Goal: Transaction & Acquisition: Book appointment/travel/reservation

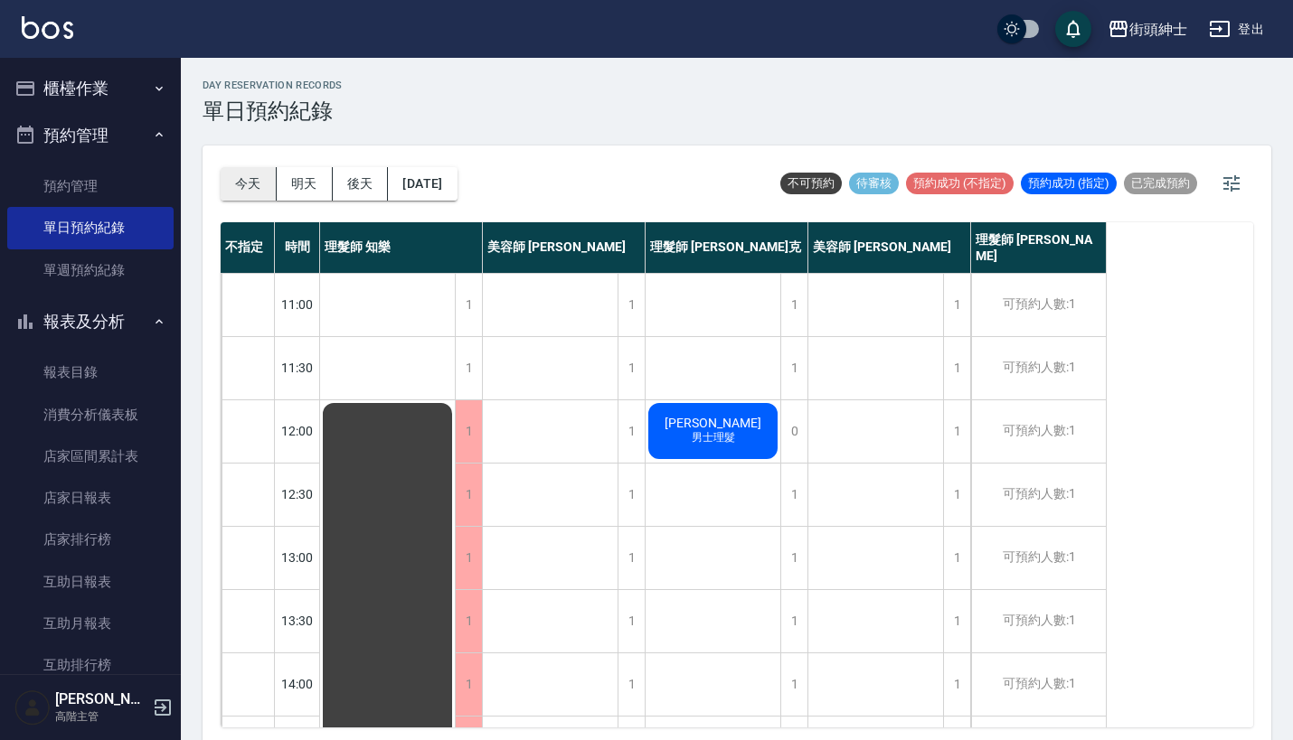
click at [245, 189] on button "今天" at bounding box center [249, 183] width 56 height 33
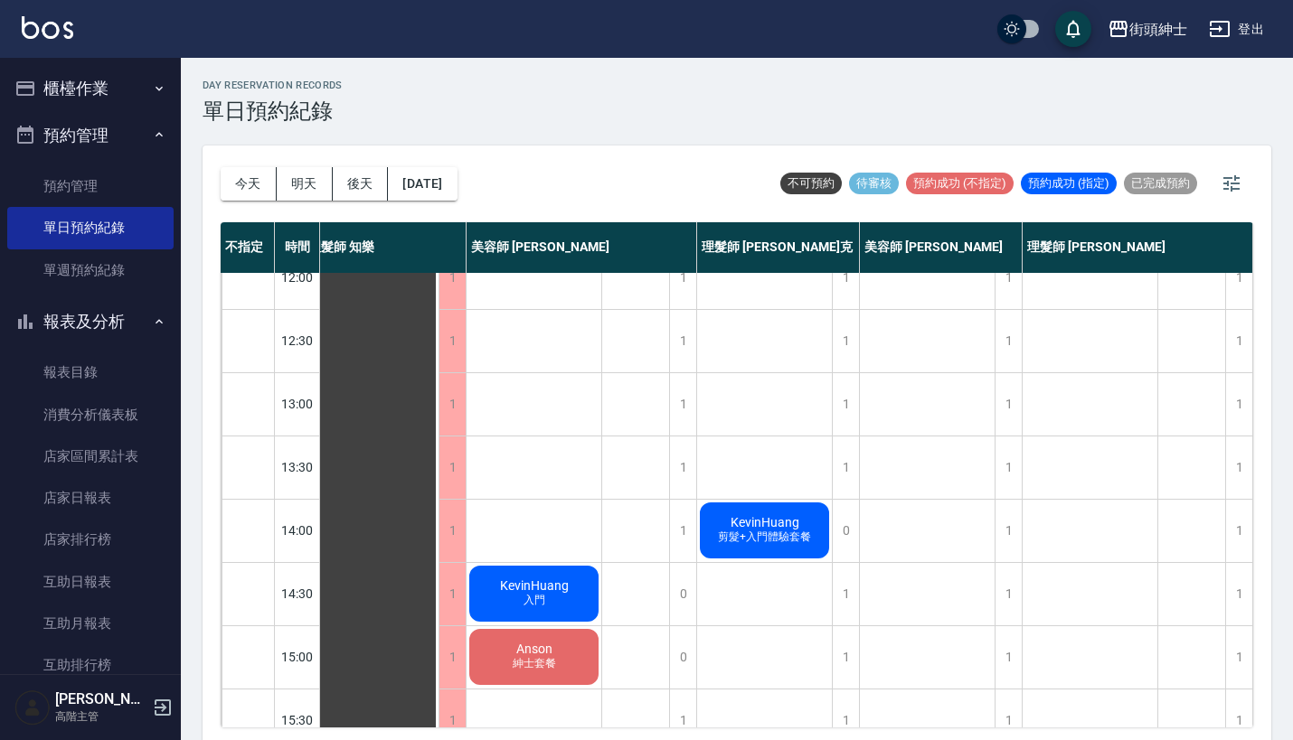
scroll to position [148, 25]
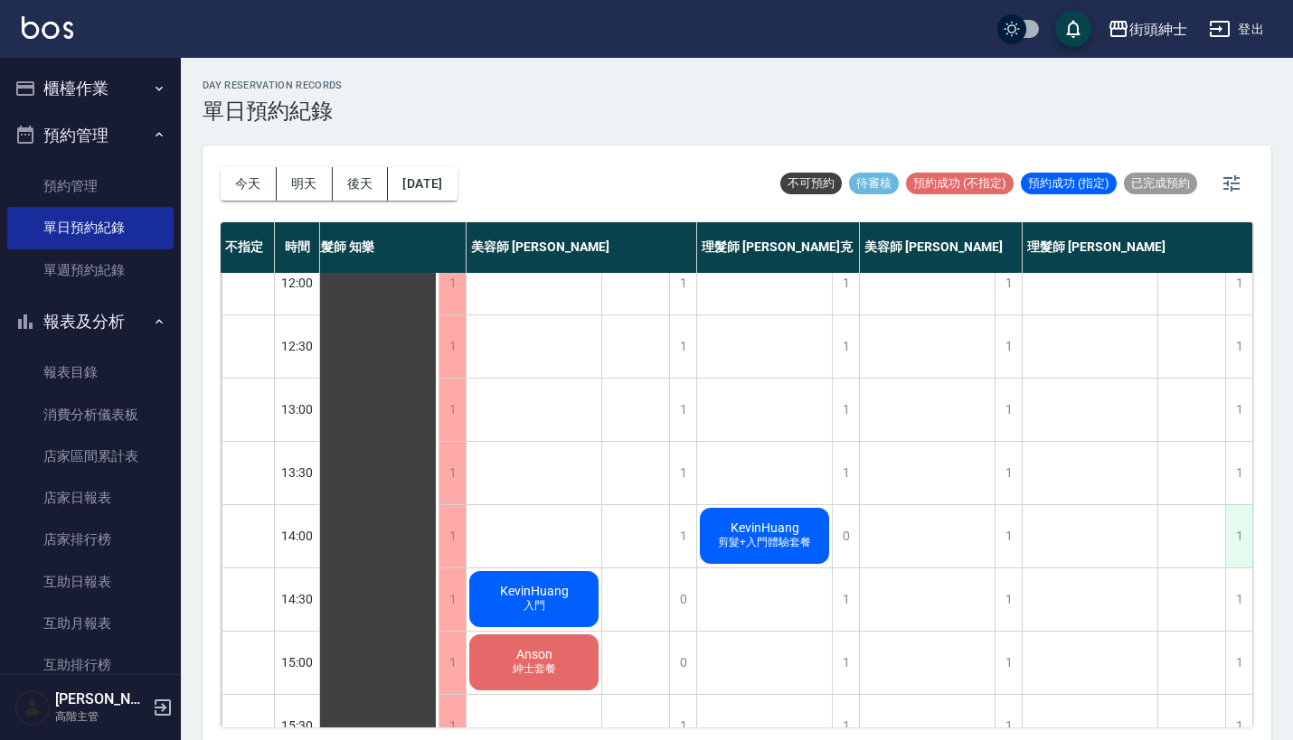
click at [1225, 531] on div "1" at bounding box center [1238, 536] width 27 height 62
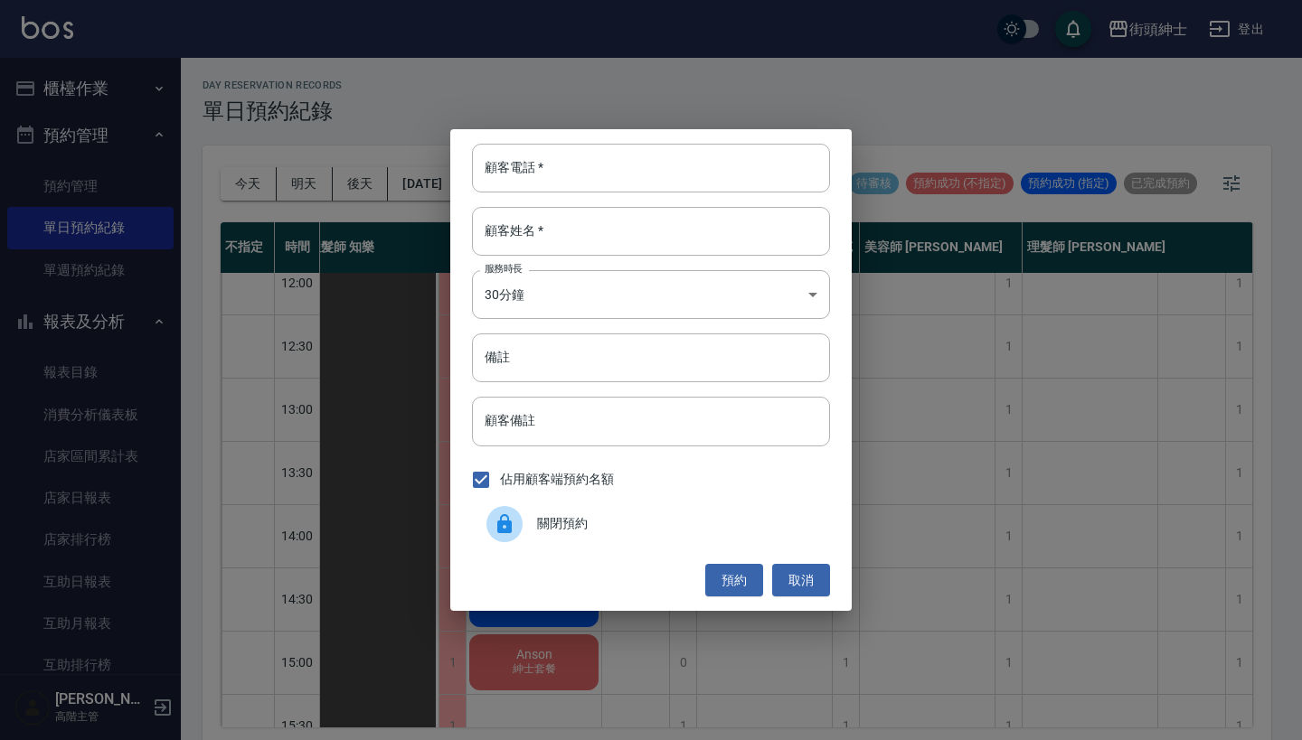
click at [680, 131] on div "顧客電話   * 顧客電話   * 顧客姓名   * 顧客姓名   * 服務時長 30分鐘 1 服務時長 備註 備註 顧客備註 顧客備註 佔用顧客端預約名額 …" at bounding box center [650, 370] width 401 height 482
drag, startPoint x: 685, startPoint y: 172, endPoint x: 679, endPoint y: 134, distance: 38.5
type input "0987339042"
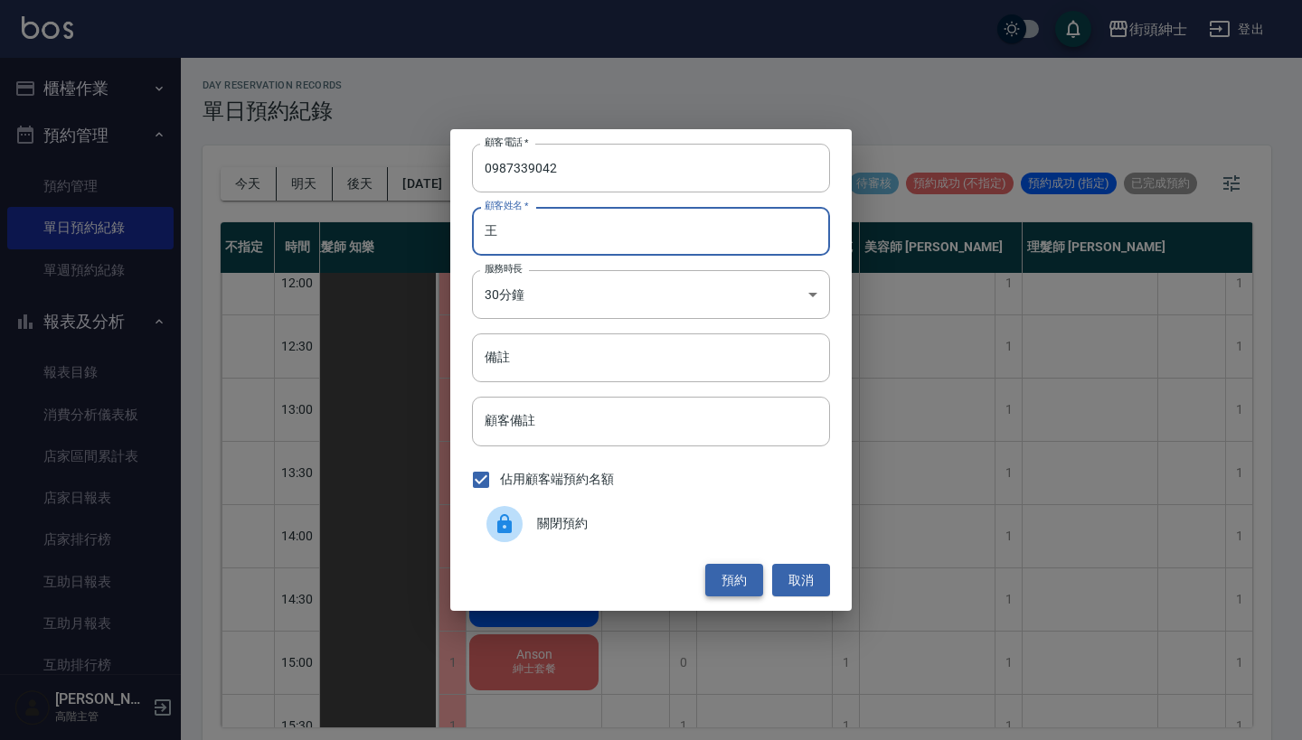
type input "王"
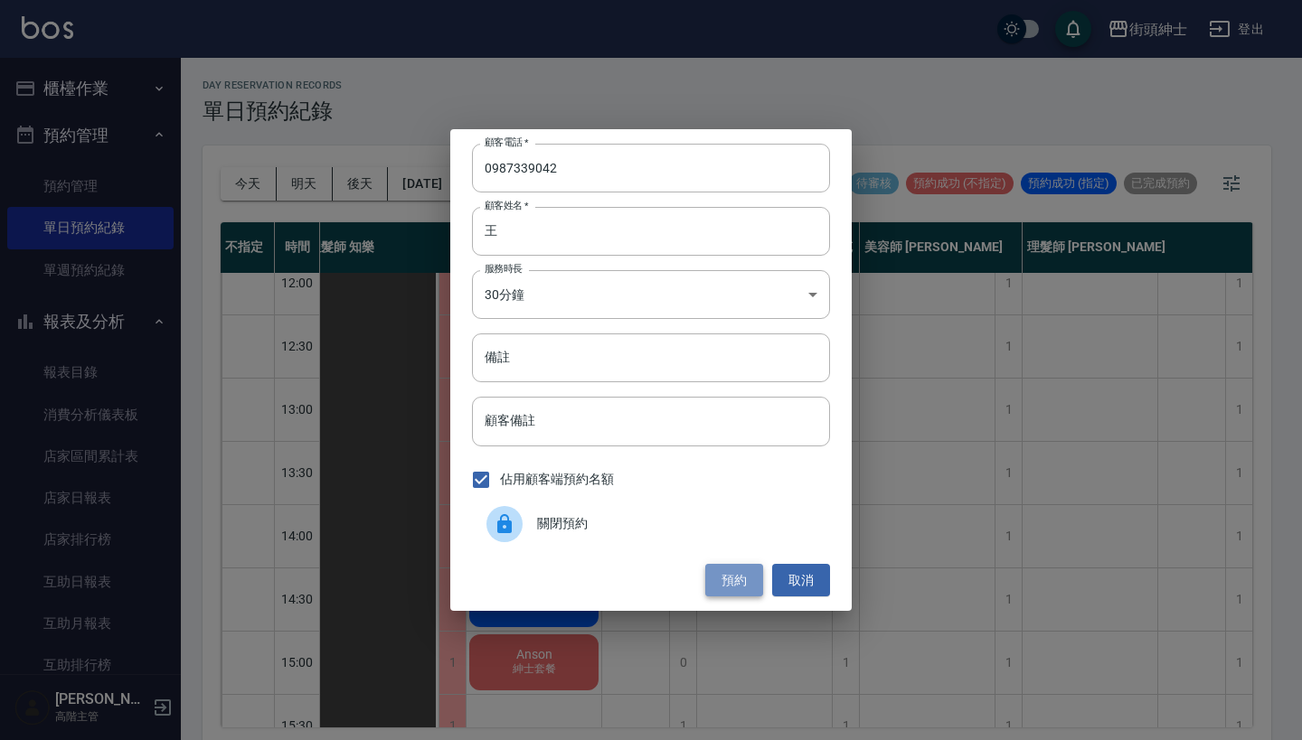
click at [725, 583] on button "預約" at bounding box center [734, 580] width 58 height 33
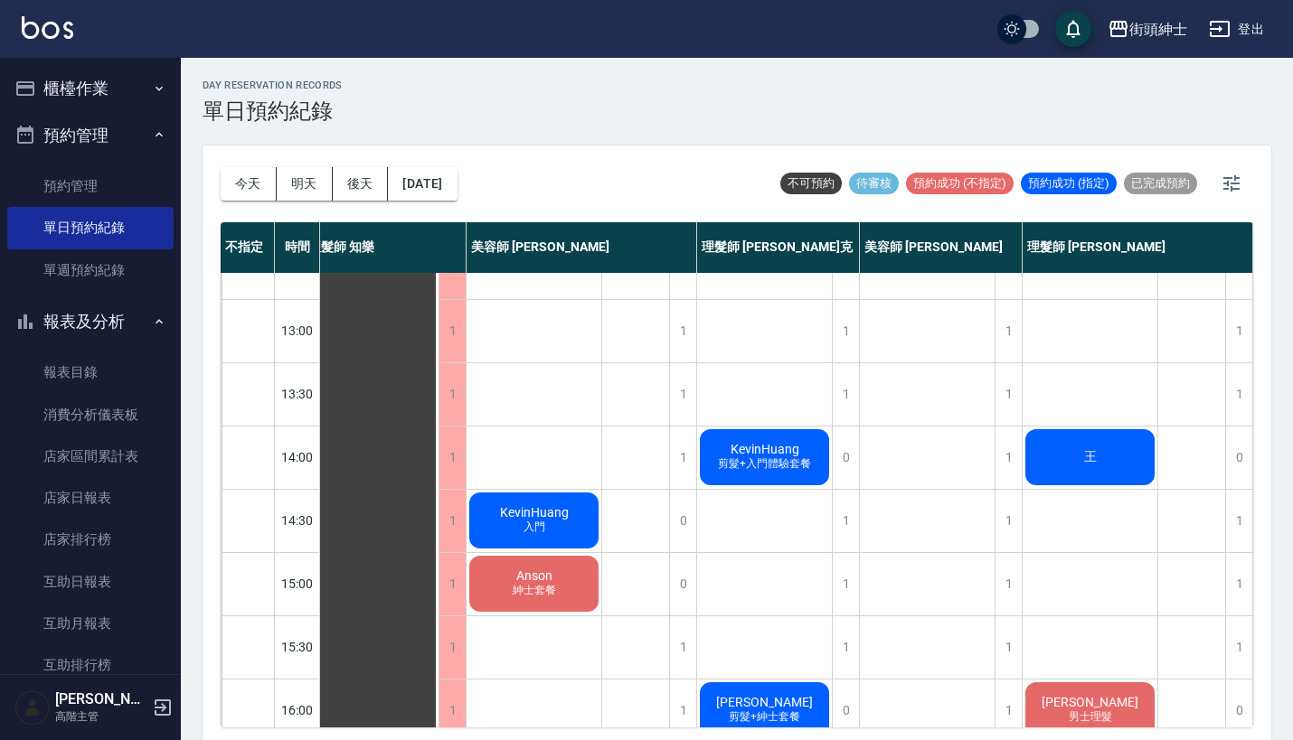
scroll to position [225, 24]
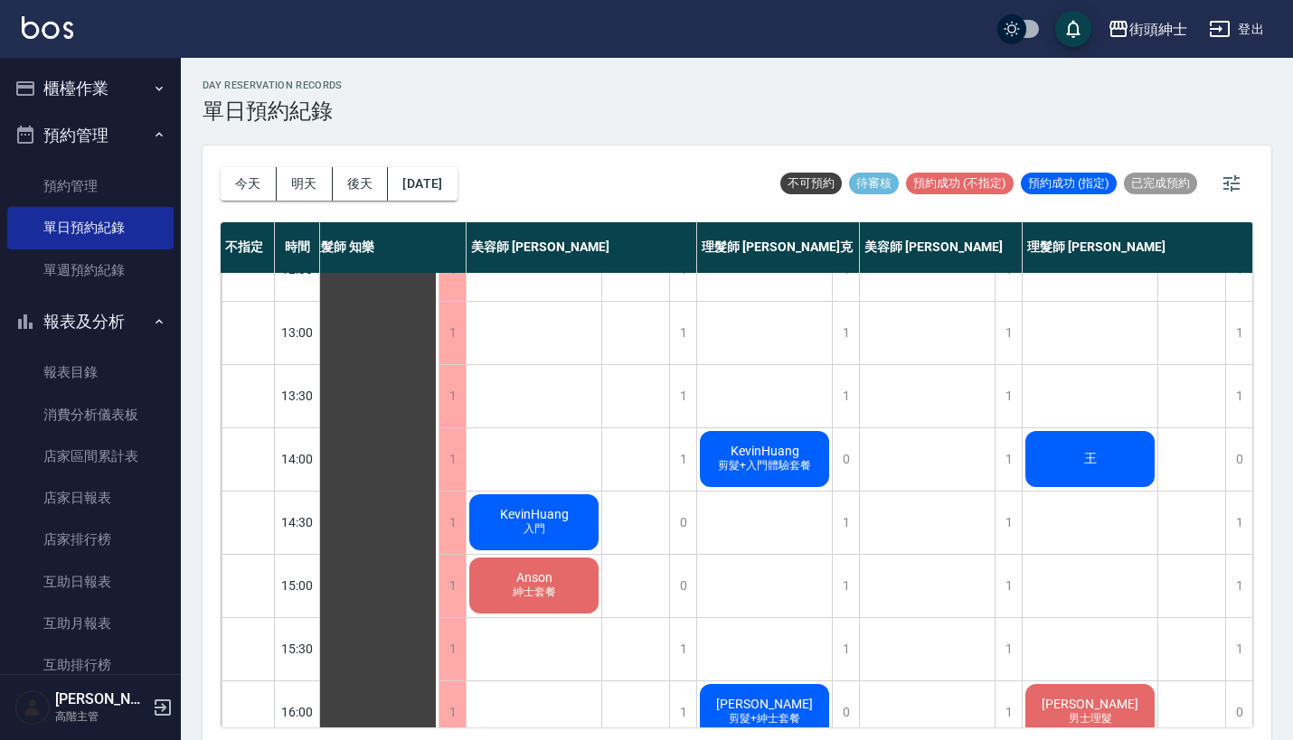
click at [1096, 455] on div "王" at bounding box center [1089, 458] width 135 height 61
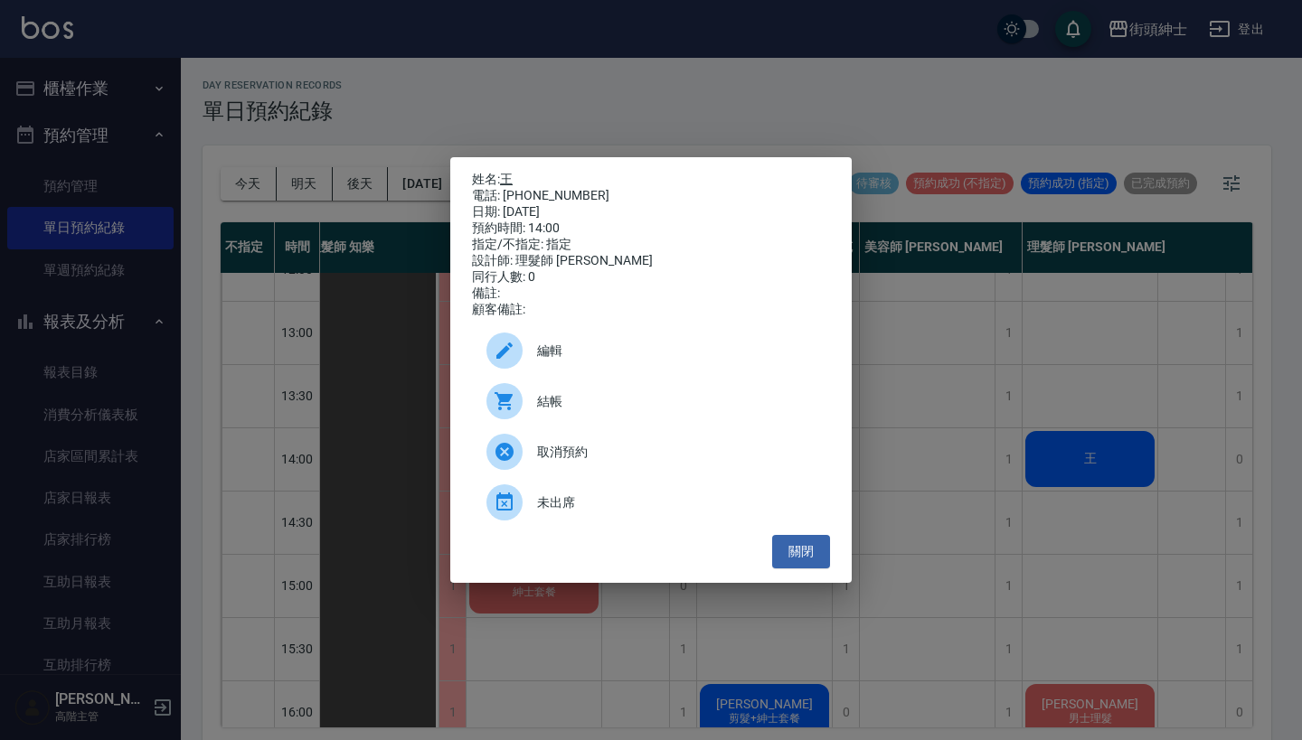
drag, startPoint x: 578, startPoint y: 195, endPoint x: 503, endPoint y: 180, distance: 75.7
click at [503, 180] on div "姓名: 王 電話: [PHONE_NUMBER] 日期: [DATE] 預約時間: 14:00 指定/不指定: 指定 設計師: 理髮師 [PERSON_NAM…" at bounding box center [651, 245] width 358 height 146
copy div "姓名: 王 電話: [PHONE_NUMBER]"
click at [728, 86] on div "姓名: 王 電話: [PHONE_NUMBER] 日期: [DATE] 預約時間: 14:00 指定/不指定: 指定 設計師: 理髮師 [PERSON_NAM…" at bounding box center [651, 370] width 1302 height 740
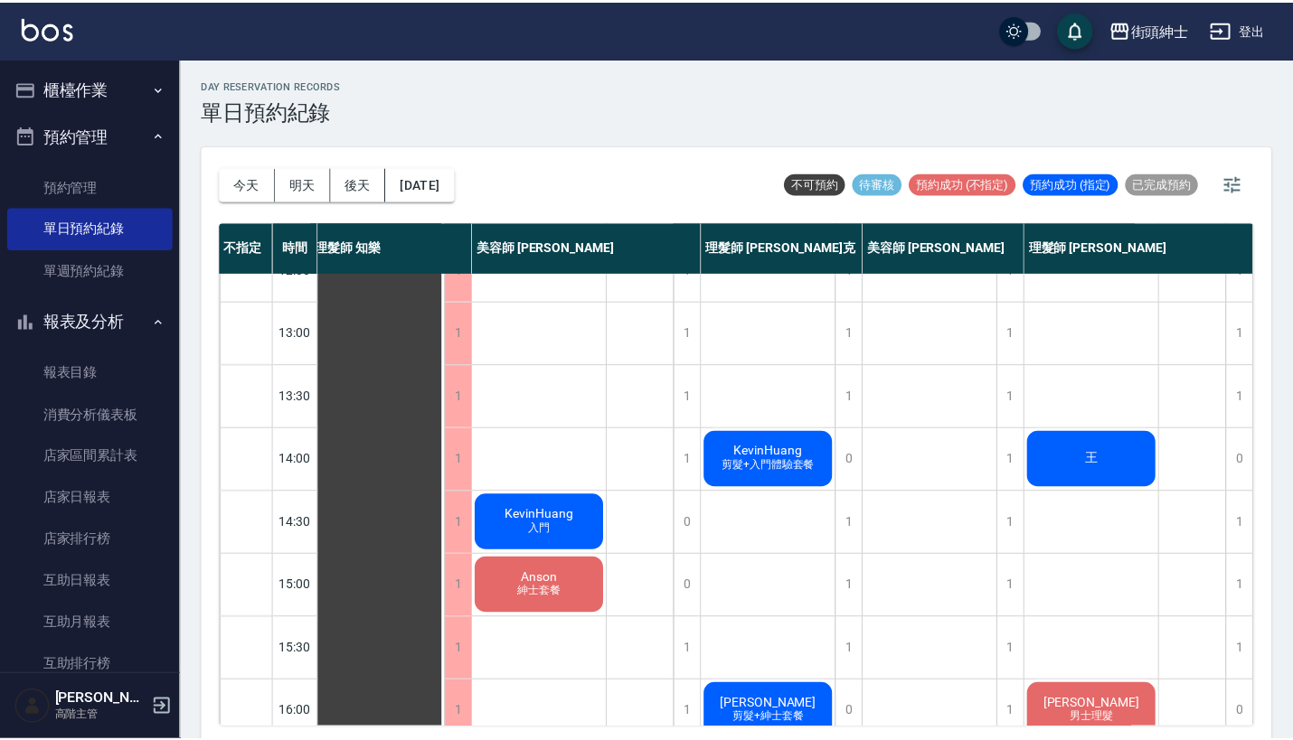
scroll to position [225, 16]
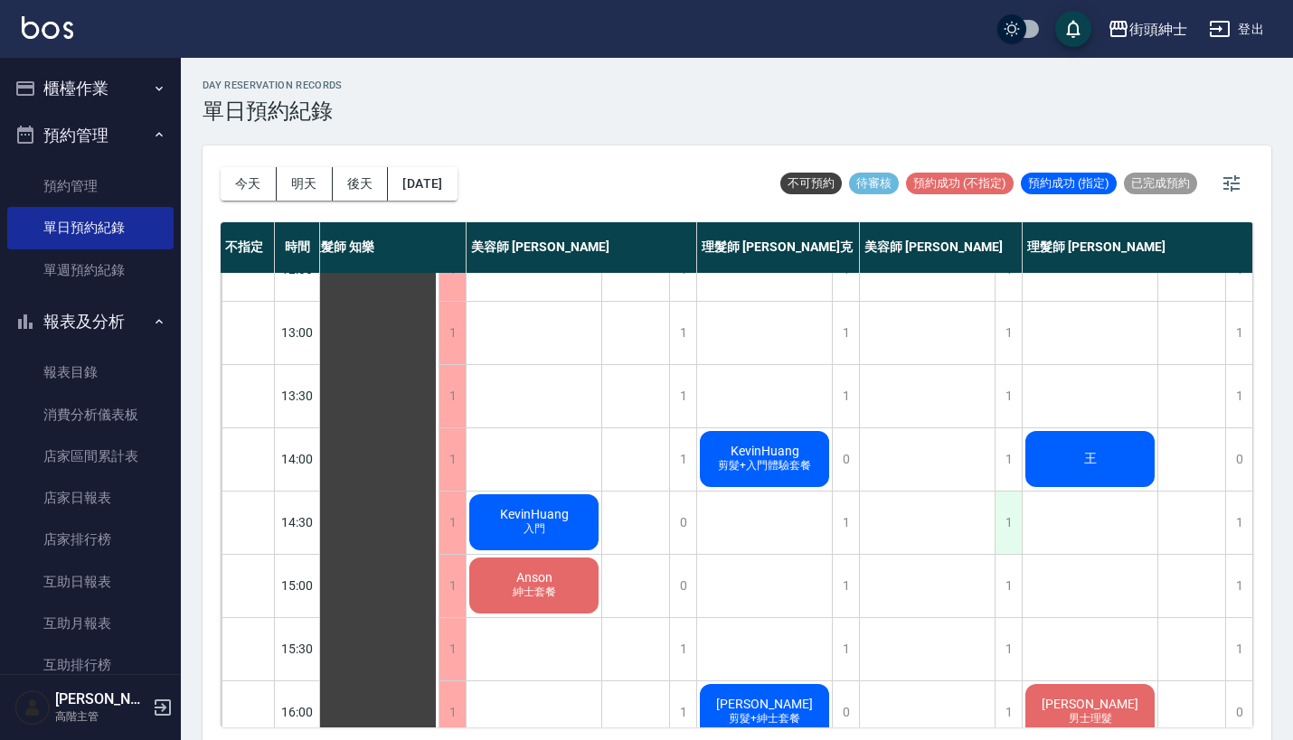
click at [1005, 520] on div "1" at bounding box center [1007, 523] width 27 height 62
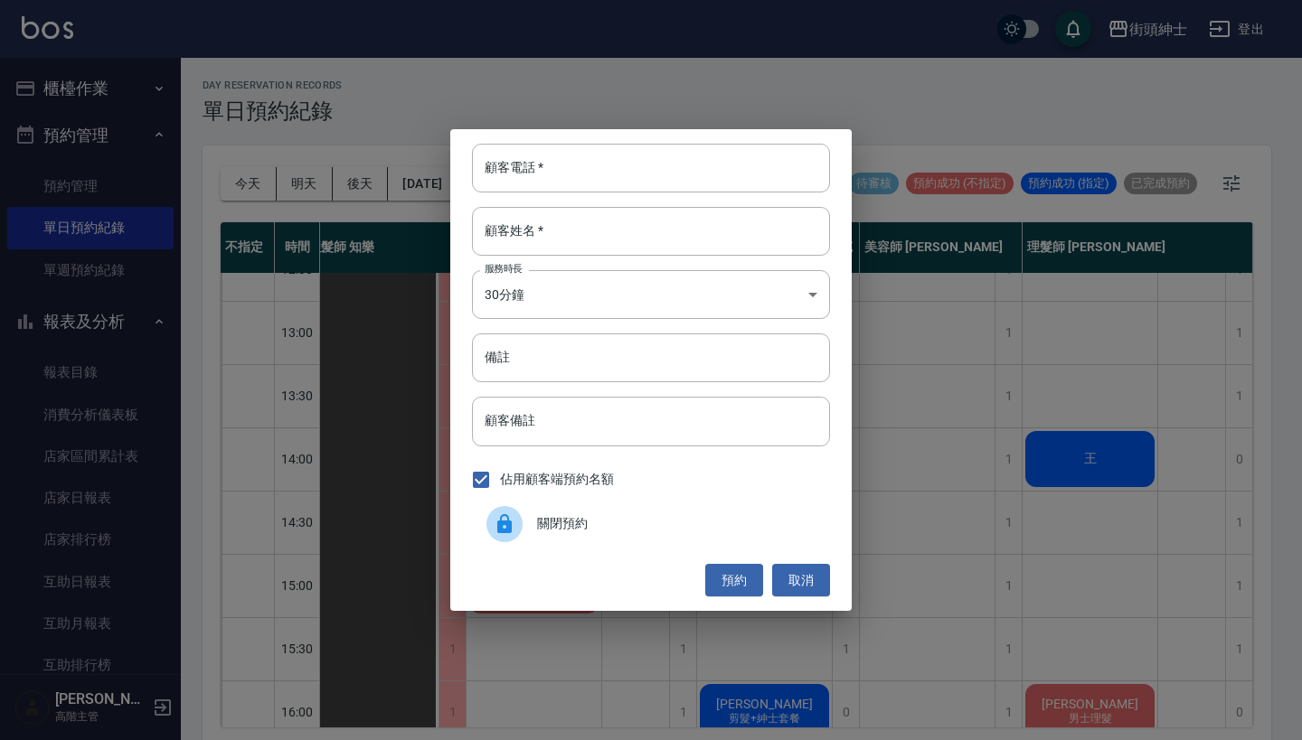
click at [603, 194] on div "顧客電話   * 顧客電話   * 顧客姓名   * 顧客姓名   * 服務時長 30分鐘 1 服務時長 備註 備註 顧客備註 顧客備註 佔用顧客端預約名額 …" at bounding box center [650, 370] width 401 height 482
click at [626, 268] on div "顧客電話   * 顧客電話   * 顧客姓名   * 顧客姓名   * 服務時長 30分鐘 1 服務時長 備註 備註 顧客備註 顧客備註 佔用顧客端預約名額 …" at bounding box center [650, 370] width 401 height 482
paste input "王 電話: [PHONE_NUMBER]"
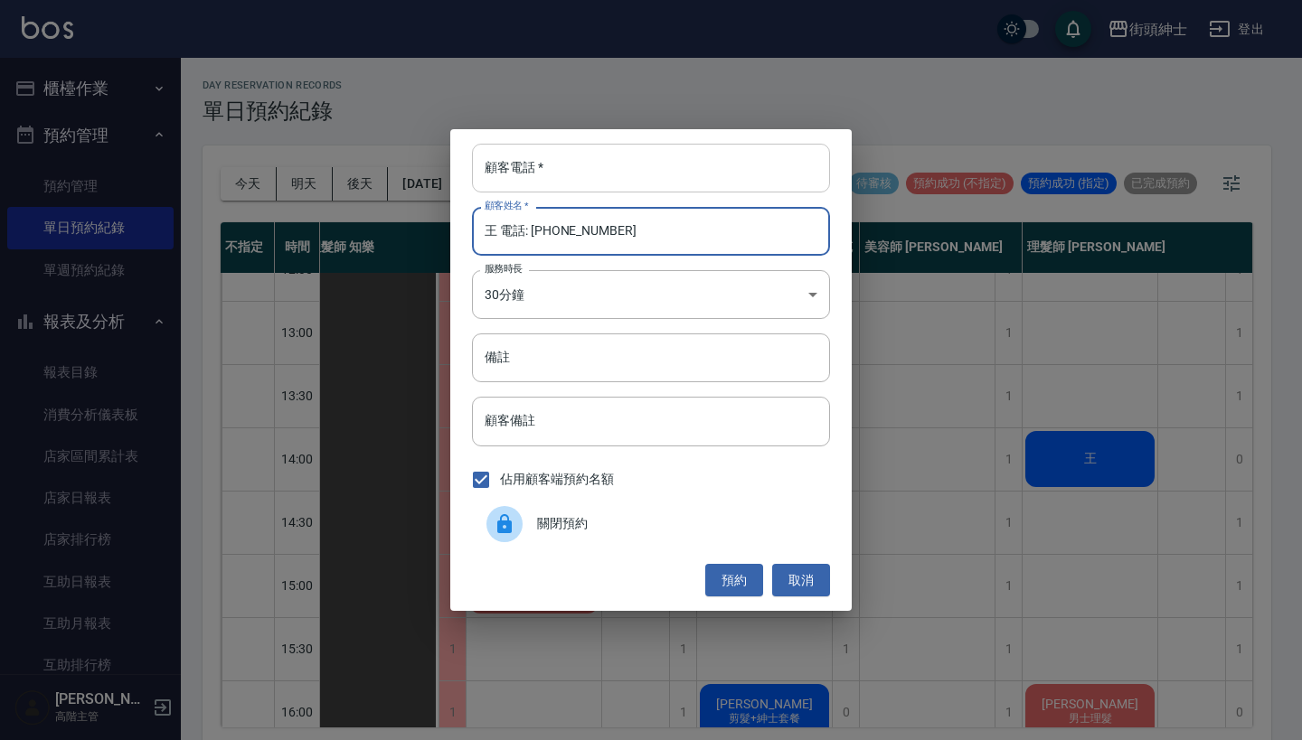
type input "王 電話: [PHONE_NUMBER]"
paste input "王 電話: [PHONE_NUMBER]"
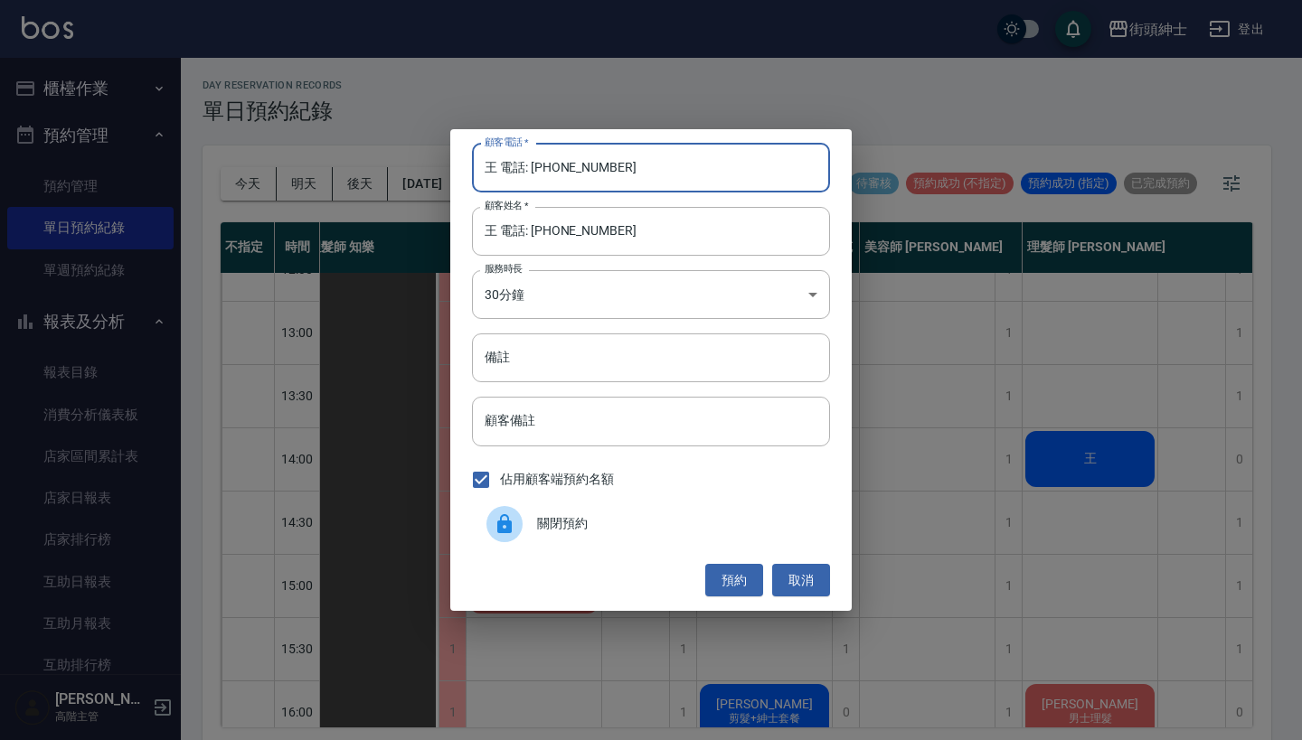
drag, startPoint x: 531, startPoint y: 170, endPoint x: 432, endPoint y: 168, distance: 99.4
click at [432, 168] on div "顧客電話   * 王 電話: [PHONE_NUMBER] 顧客電話   * 顧客姓名   * 王 電話: [PHONE_NUMBER] 顧客姓名   * 服…" at bounding box center [651, 370] width 1302 height 740
type input "0987339042"
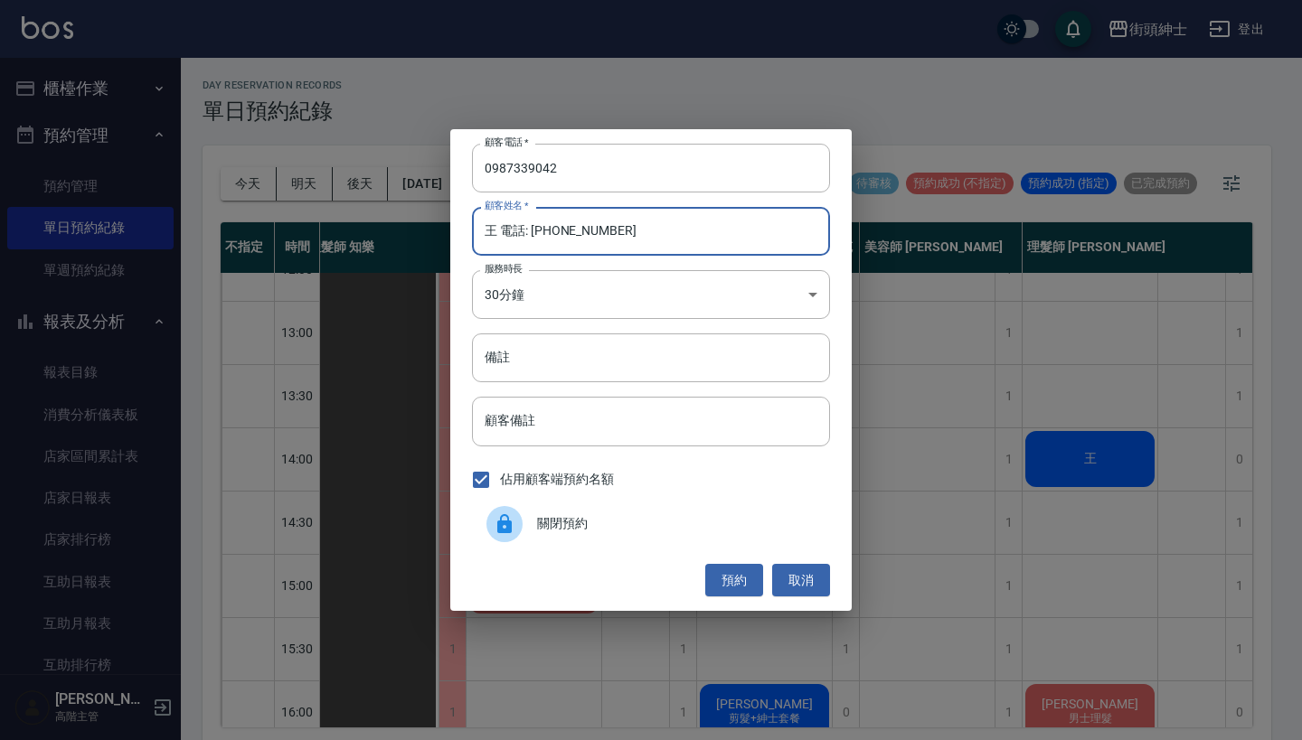
drag, startPoint x: 622, startPoint y: 229, endPoint x: 492, endPoint y: 231, distance: 130.2
click at [491, 231] on input "王 電話: [PHONE_NUMBER]" at bounding box center [651, 231] width 358 height 49
type input "王"
click at [730, 580] on button "預約" at bounding box center [734, 580] width 58 height 33
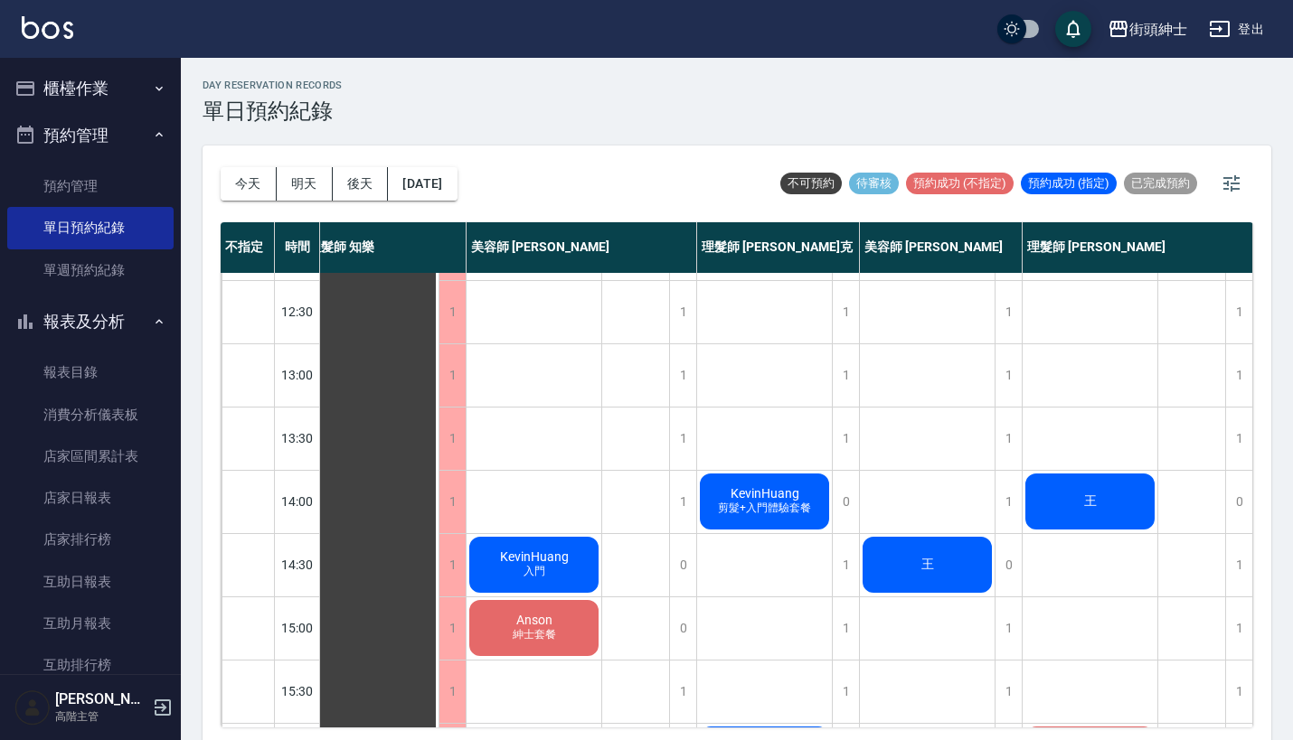
scroll to position [181, 21]
